Goal: Task Accomplishment & Management: Complete application form

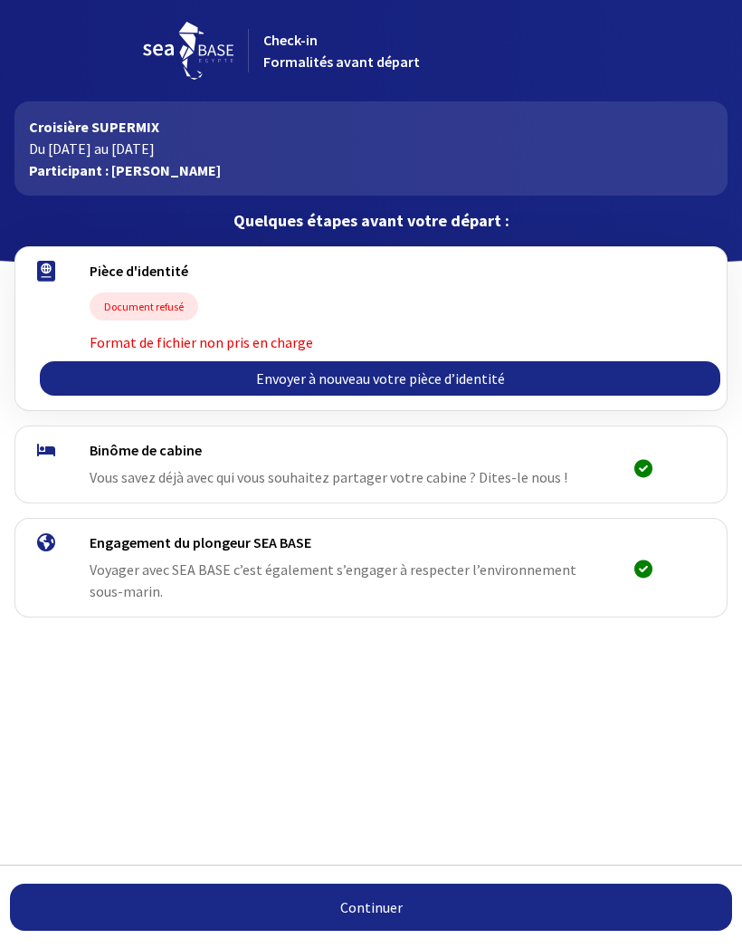
click at [372, 904] on link "Continuer" at bounding box center [371, 907] width 723 height 47
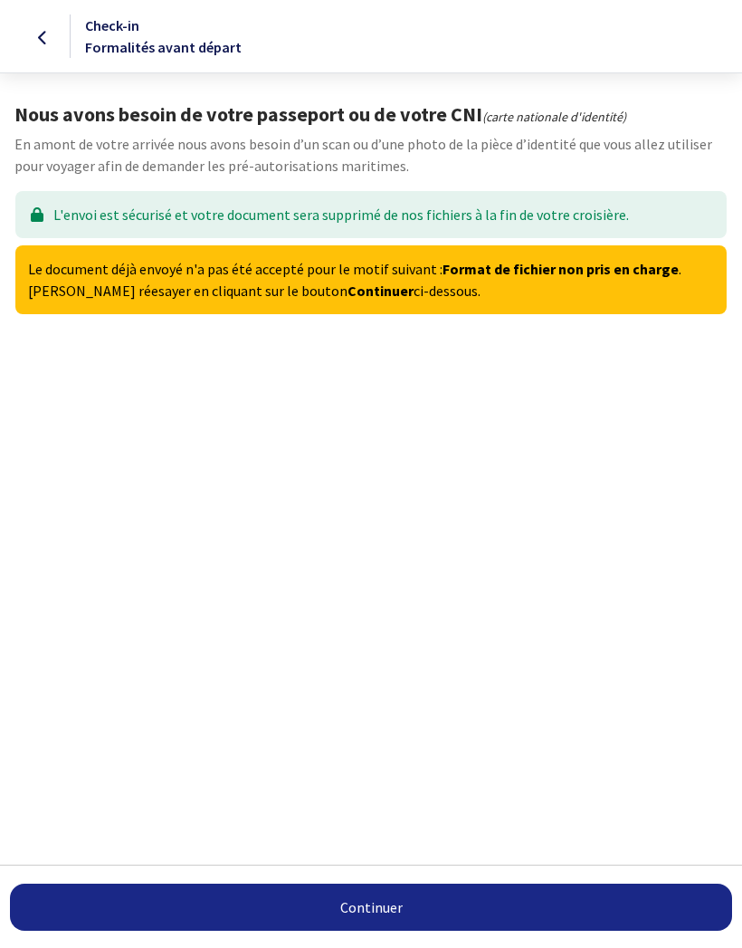
click at [377, 902] on link "Continuer" at bounding box center [371, 907] width 723 height 47
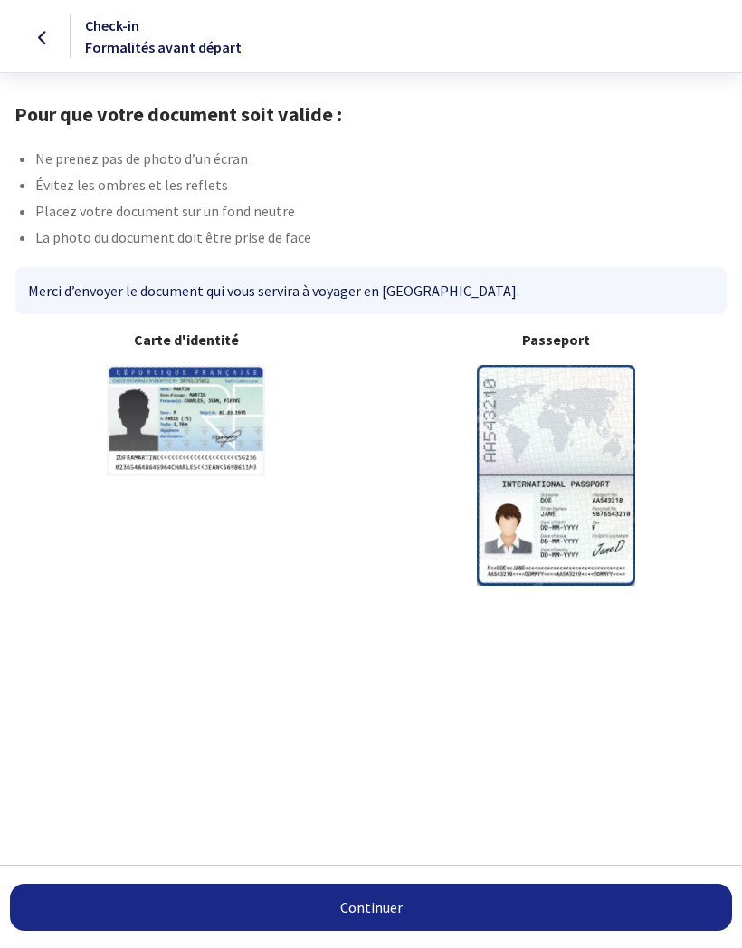
click at [591, 434] on img at bounding box center [556, 475] width 158 height 220
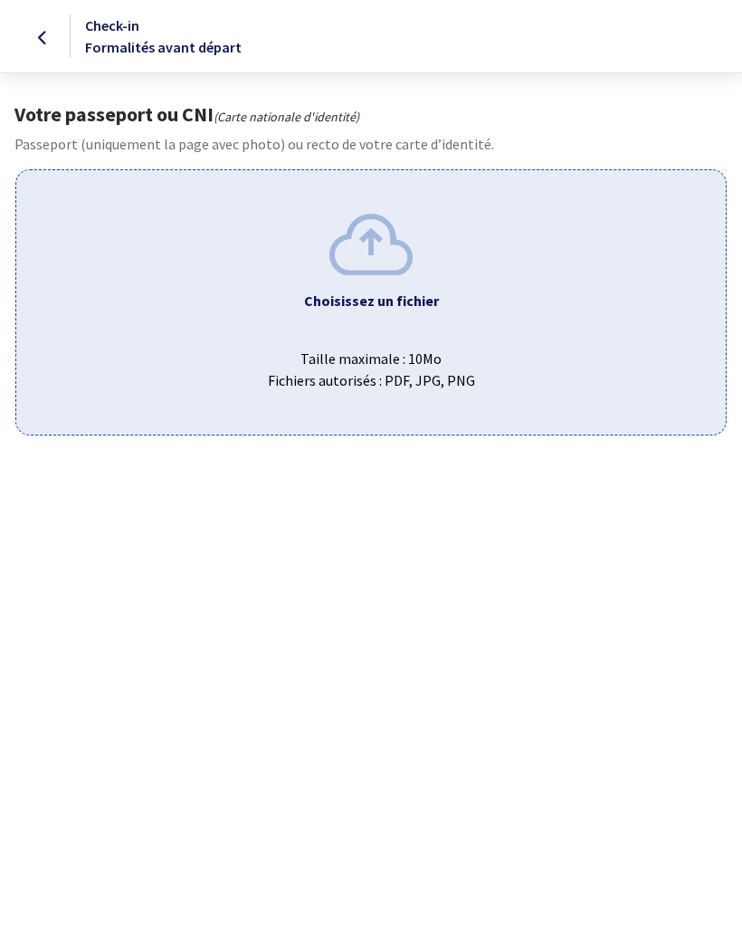
click at [378, 247] on img at bounding box center [371, 244] width 83 height 61
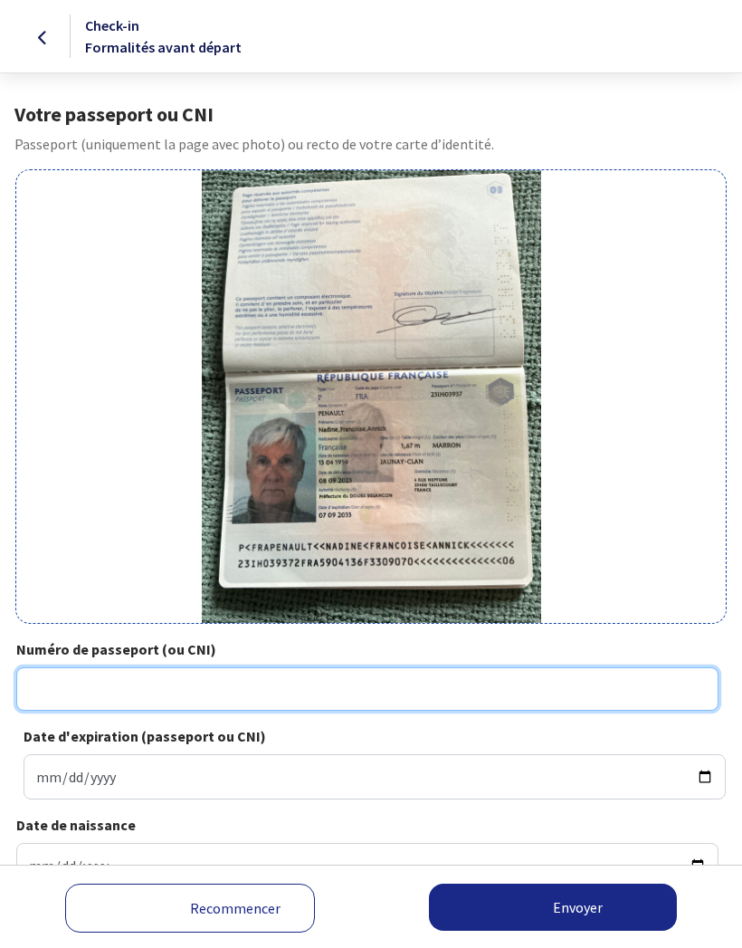
click at [67, 689] on input "Numéro de passeport (ou CNI)" at bounding box center [367, 688] width 703 height 43
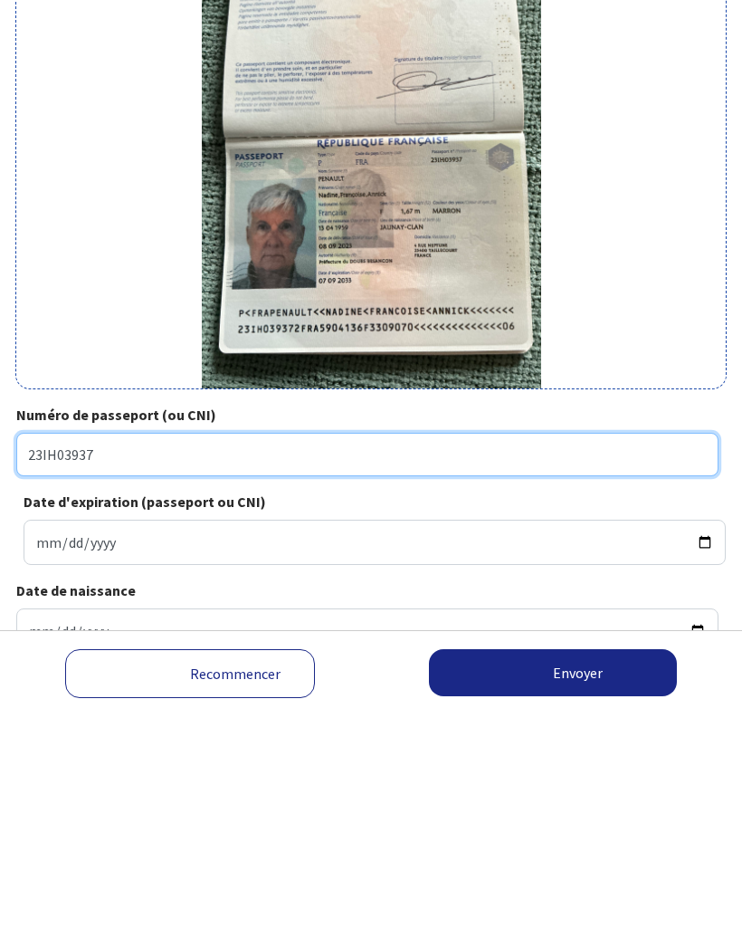
type input "23IH03937"
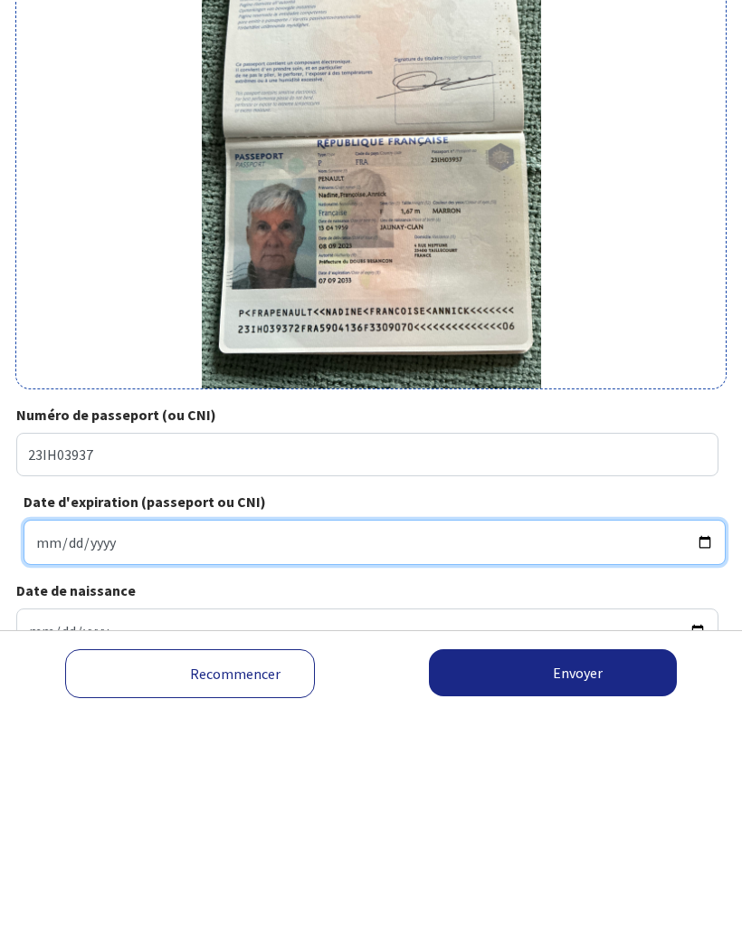
click at [87, 754] on input "Date d'expiration (passeport ou CNI)" at bounding box center [375, 776] width 703 height 45
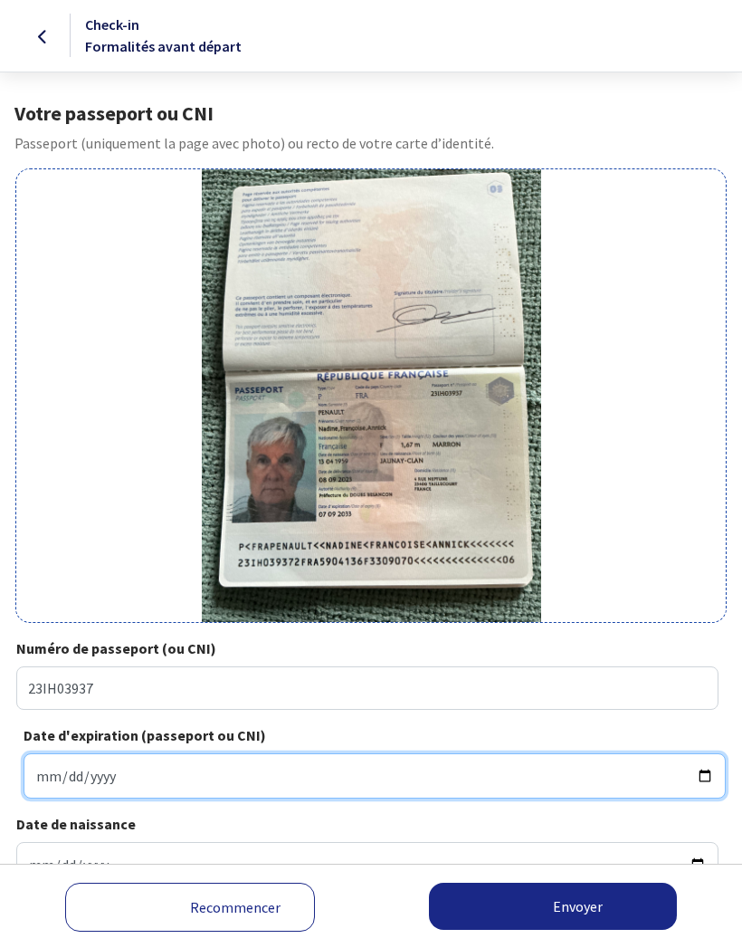
click at [392, 764] on input "2033-09-17" at bounding box center [375, 776] width 703 height 45
type input "2033-09-07"
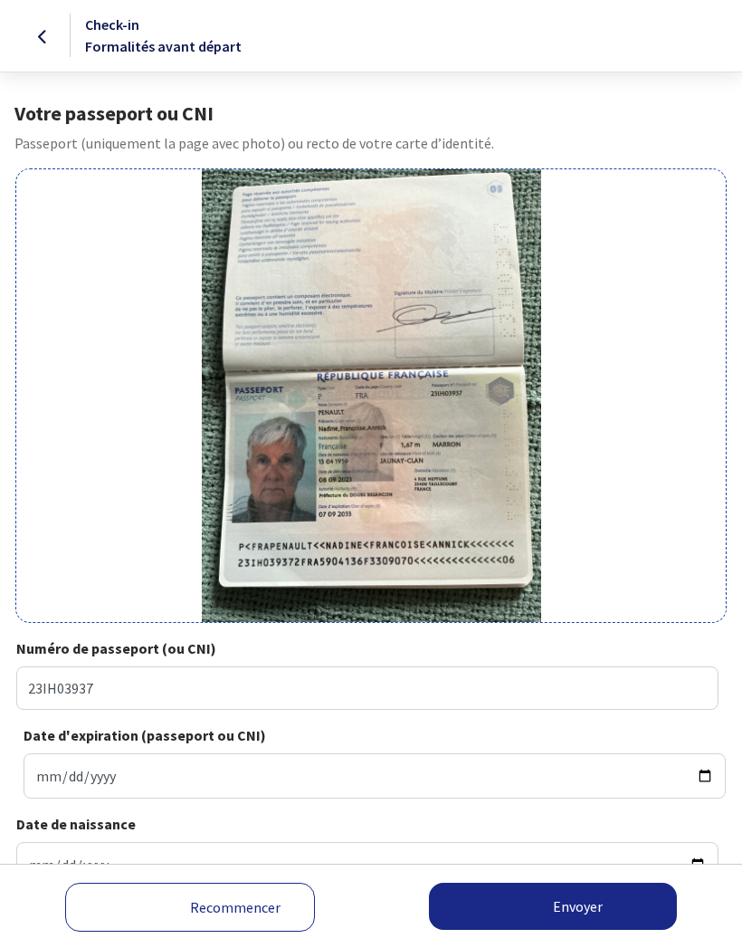
click at [583, 913] on button "Envoyer" at bounding box center [553, 907] width 248 height 47
